Goal: Task Accomplishment & Management: Manage account settings

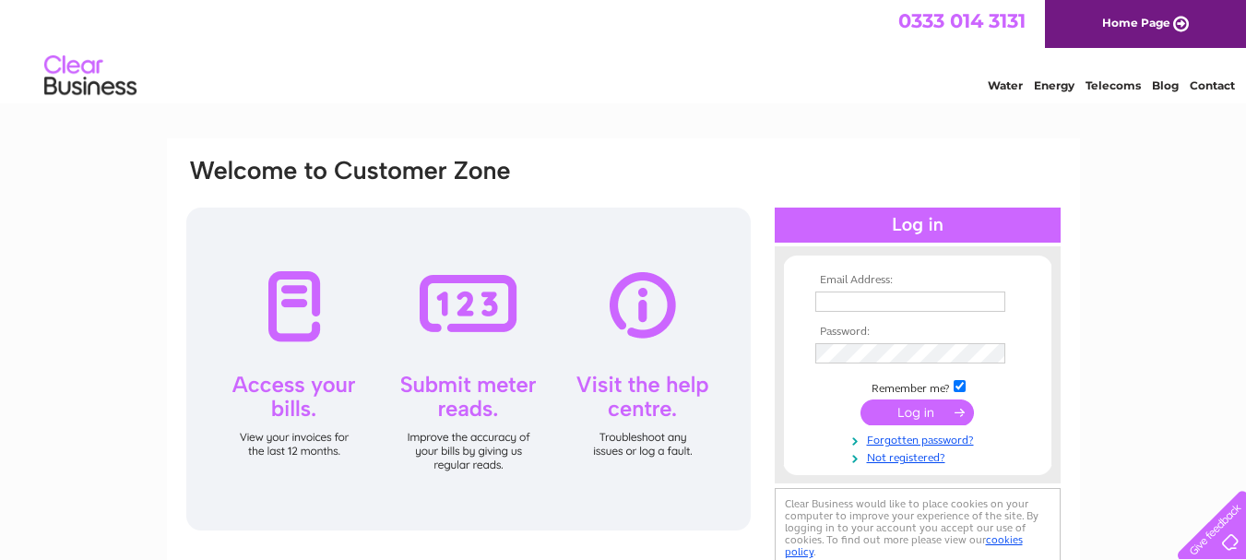
type input "[EMAIL_ADDRESS][DOMAIN_NAME]"
click at [900, 413] on input "submit" at bounding box center [916, 412] width 113 height 26
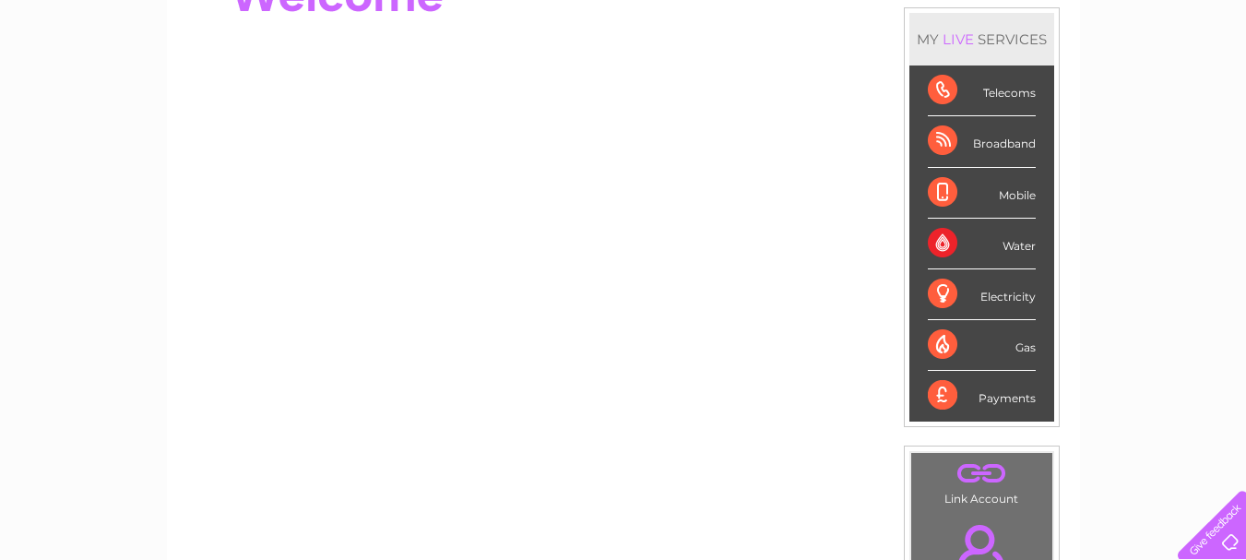
scroll to position [186, 0]
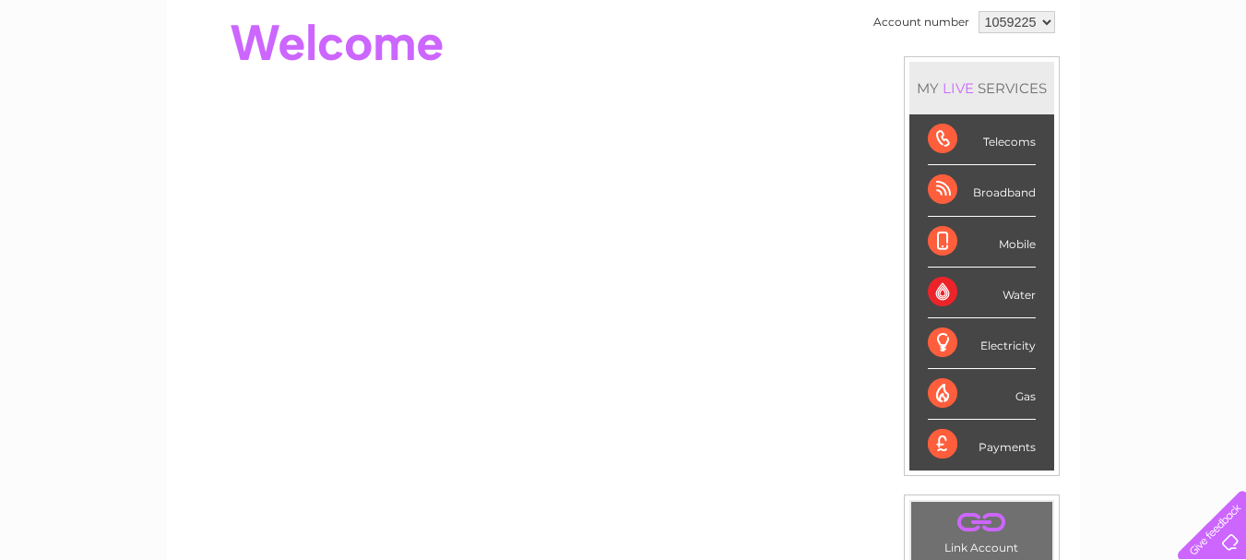
click at [944, 443] on div "Payments" at bounding box center [982, 445] width 108 height 50
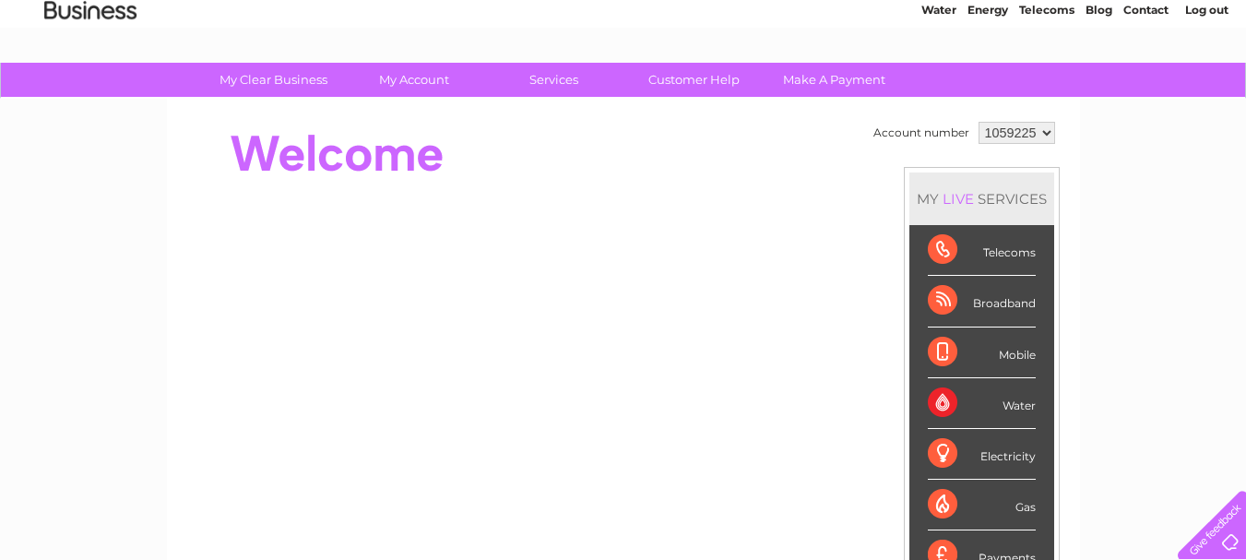
scroll to position [0, 0]
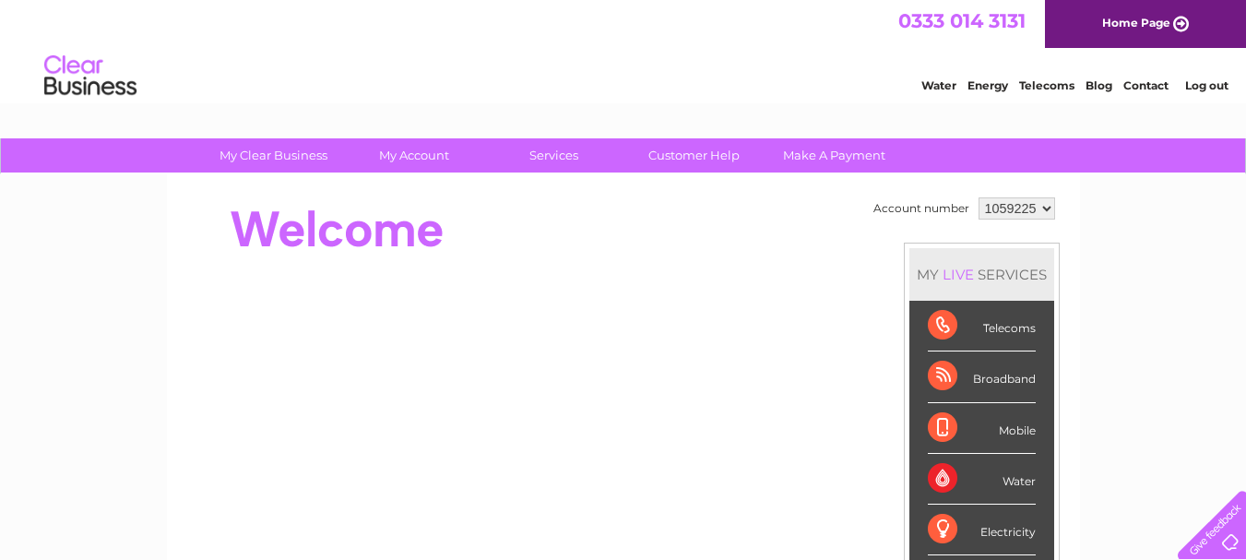
click at [1083, 28] on link "Home Page" at bounding box center [1145, 24] width 201 height 48
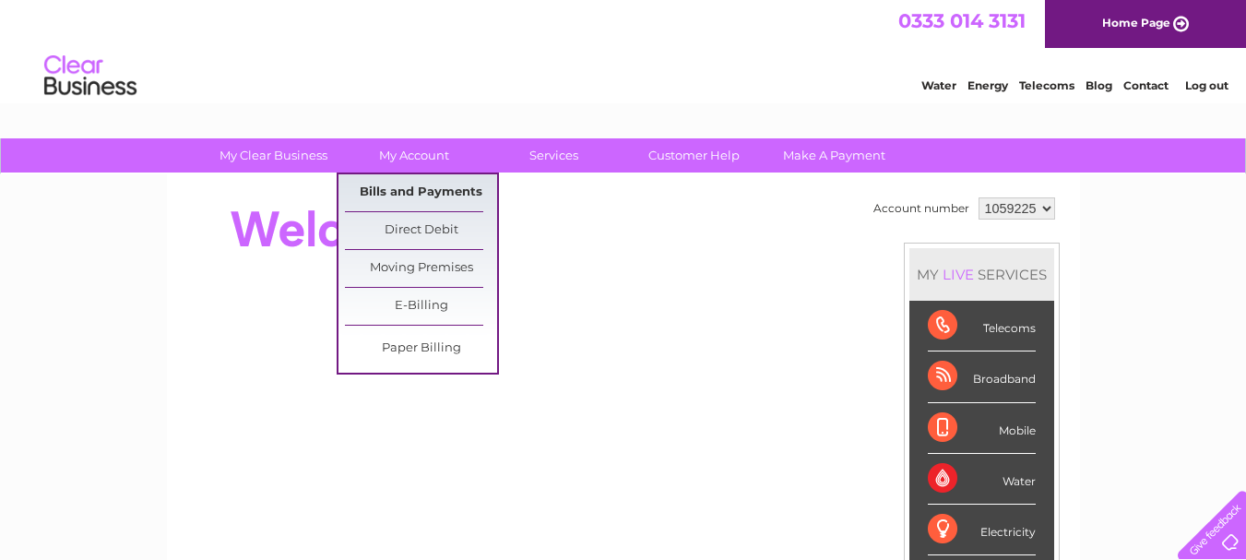
click at [410, 200] on link "Bills and Payments" at bounding box center [421, 192] width 152 height 37
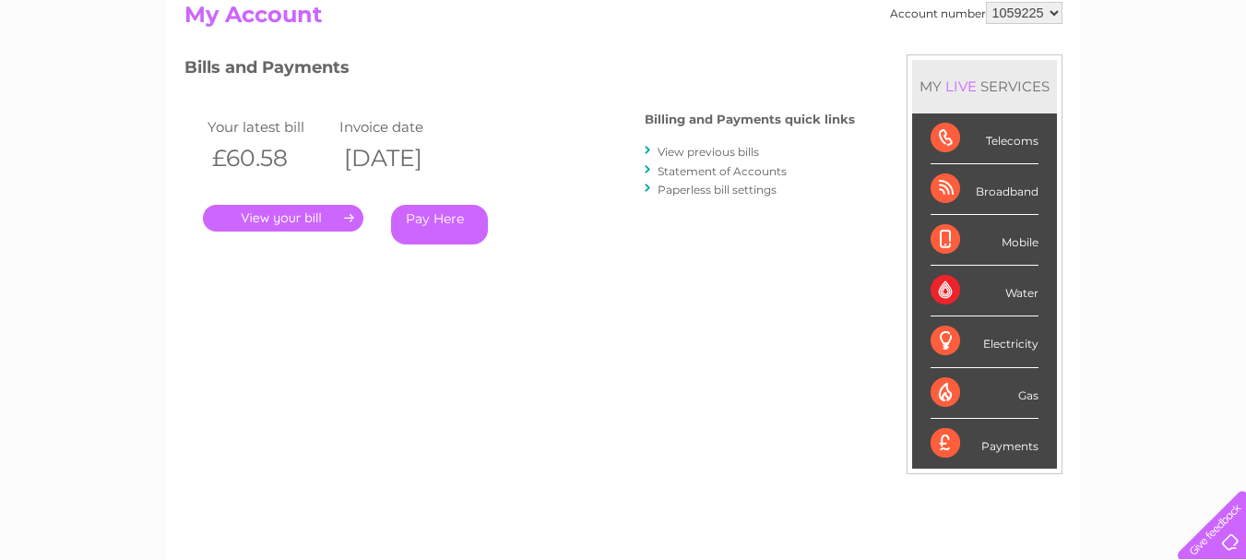
scroll to position [320, 0]
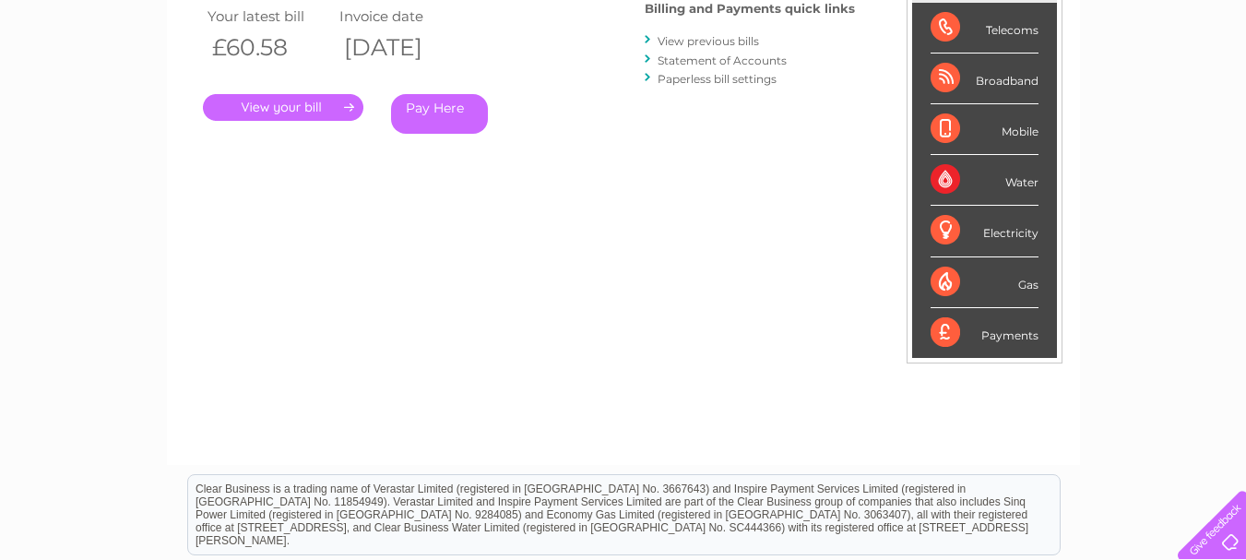
click at [270, 109] on link "." at bounding box center [283, 107] width 160 height 27
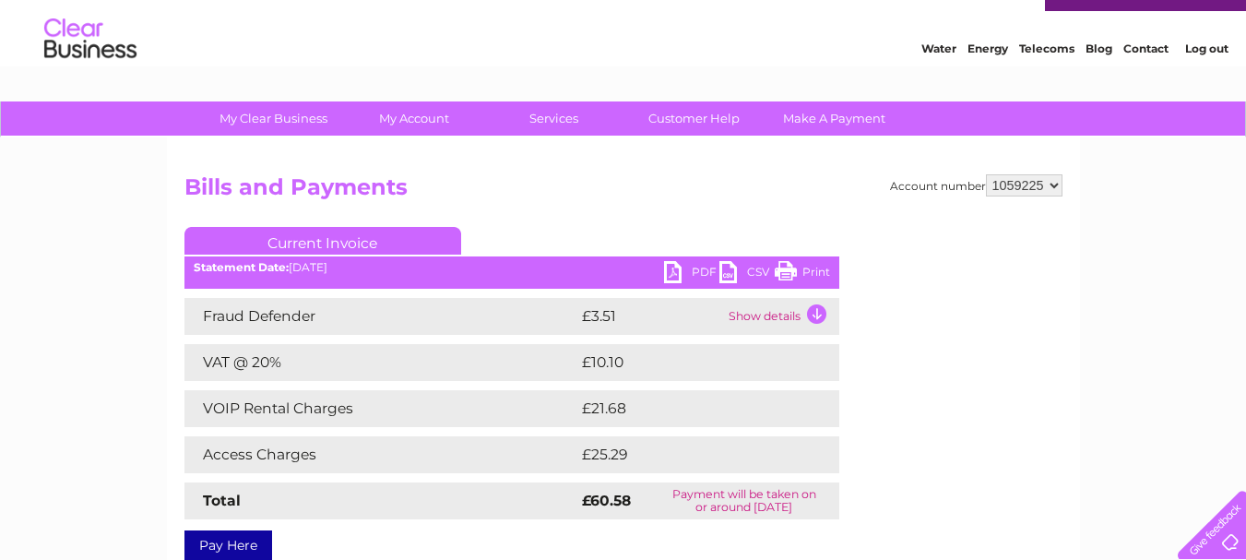
scroll to position [160, 0]
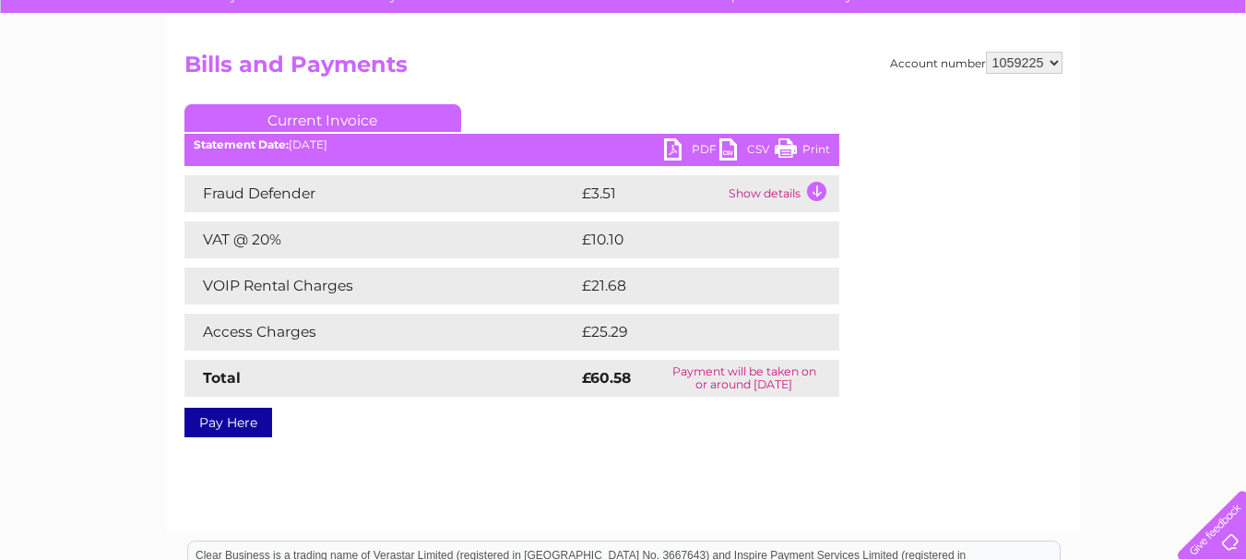
click at [672, 154] on link "PDF" at bounding box center [691, 151] width 55 height 27
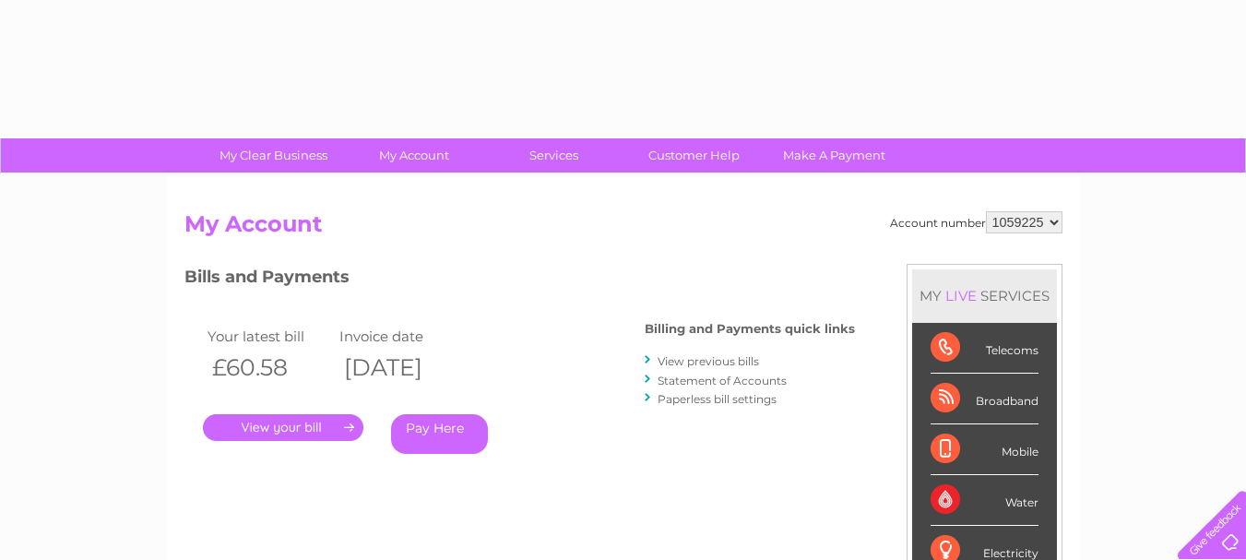
scroll to position [320, 0]
